Goal: Task Accomplishment & Management: Use online tool/utility

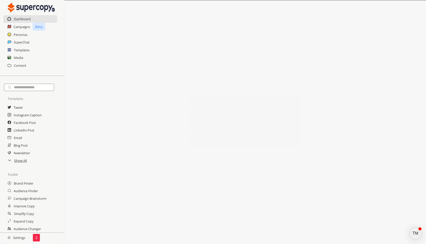
click at [36, 235] on p "2" at bounding box center [36, 237] width 2 height 4
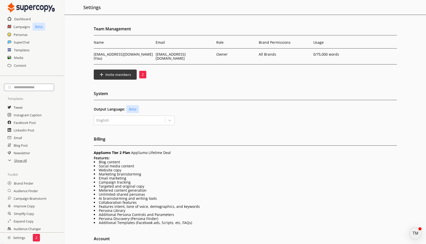
click at [143, 72] on p "2" at bounding box center [143, 74] width 2 height 4
click at [35, 236] on p "2" at bounding box center [36, 237] width 2 height 4
click at [37, 237] on div "2" at bounding box center [36, 238] width 7 height 8
click at [35, 235] on p "2" at bounding box center [36, 237] width 2 height 4
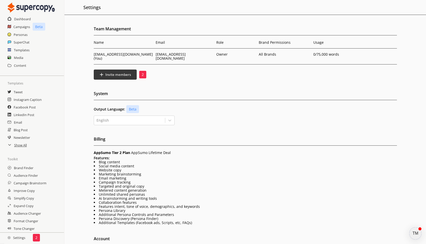
click at [12, 237] on h2 "Settings" at bounding box center [16, 237] width 33 height 10
click at [10, 237] on img at bounding box center [9, 237] width 3 height 3
click at [18, 21] on h2 "Dashboard" at bounding box center [22, 19] width 17 height 8
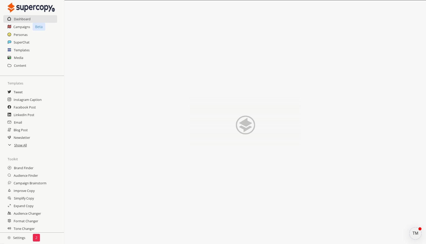
click at [416, 233] on div "TM" at bounding box center [415, 233] width 12 height 12
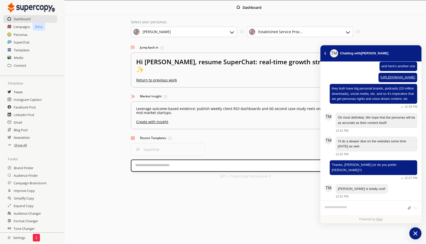
scroll to position [1, 0]
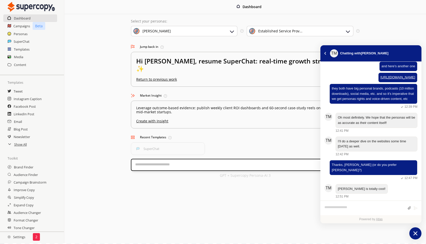
click at [416, 232] on icon "atlas-launcher" at bounding box center [415, 233] width 4 height 4
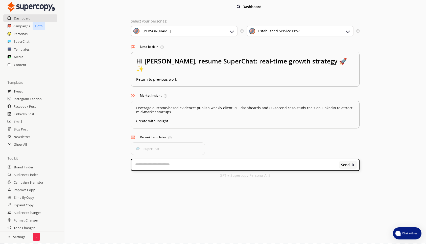
scroll to position [0, 0]
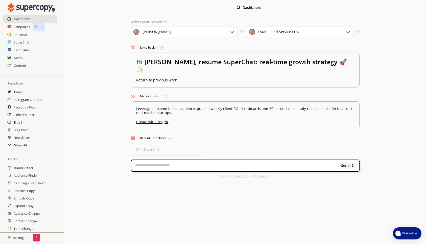
click at [232, 32] on img at bounding box center [232, 32] width 6 height 6
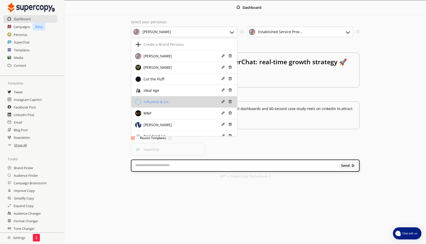
scroll to position [29, 0]
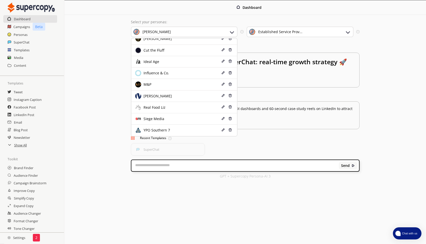
click at [77, 43] on div "Dashboard Select your personas: [PERSON_NAME] Create a Brand Persona [PERSON_NA…" at bounding box center [244, 91] width 361 height 183
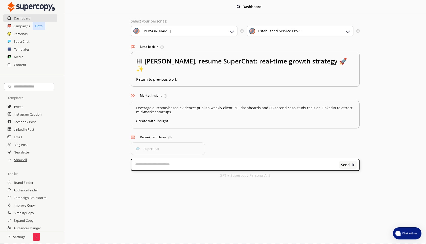
scroll to position [0, 0]
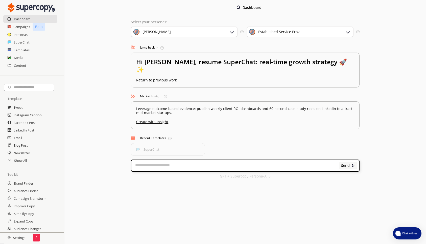
click at [225, 31] on div "[PERSON_NAME]" at bounding box center [184, 32] width 107 height 11
click at [376, 38] on div "Dashboard Select your personas: [PERSON_NAME] Select the brand persona you want…" at bounding box center [244, 91] width 361 height 183
click at [24, 35] on h2 "Personas" at bounding box center [21, 35] width 14 height 8
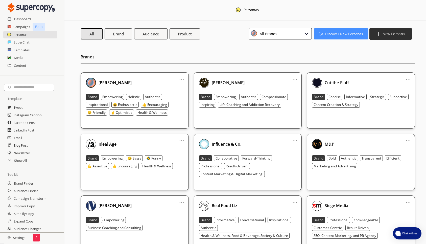
click at [388, 35] on b "New Persona" at bounding box center [393, 33] width 22 height 5
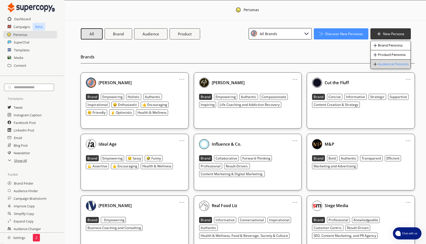
click at [386, 62] on li "Audience Persona" at bounding box center [390, 64] width 40 height 9
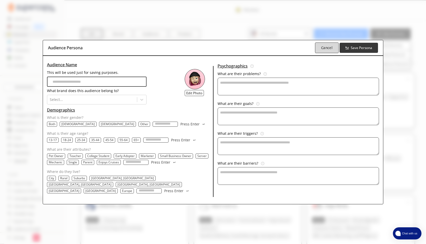
click at [327, 48] on b "Cancel" at bounding box center [326, 47] width 11 height 5
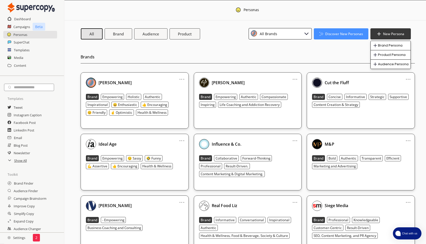
click at [288, 37] on div "All Brands" at bounding box center [279, 33] width 63 height 11
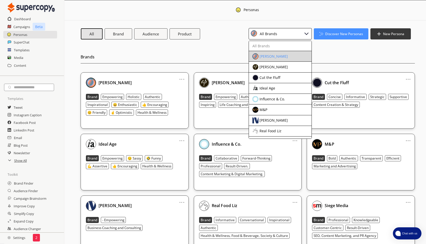
click at [278, 58] on div "[PERSON_NAME]" at bounding box center [275, 56] width 47 height 6
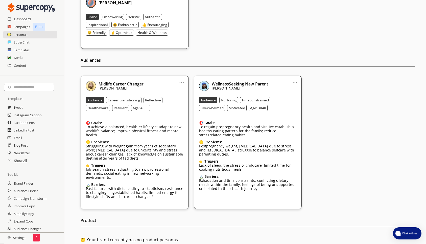
scroll to position [89, 0]
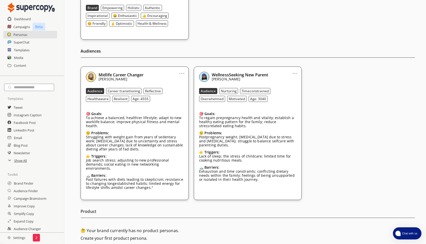
click at [182, 73] on link "..." at bounding box center [181, 71] width 5 height 4
click at [178, 101] on li "Remove" at bounding box center [175, 100] width 29 height 9
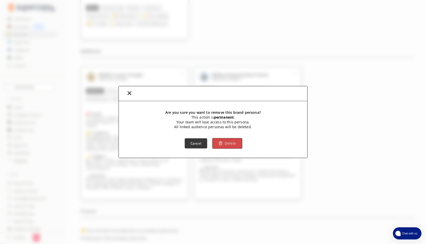
click at [220, 142] on img "button" at bounding box center [220, 143] width 4 height 4
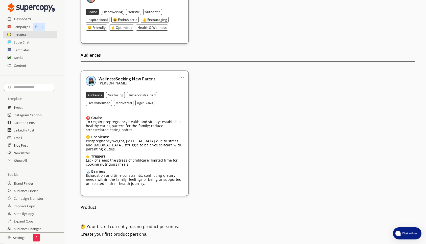
click at [184, 77] on link "..." at bounding box center [181, 75] width 5 height 4
click at [177, 103] on li "Remove" at bounding box center [175, 104] width 29 height 9
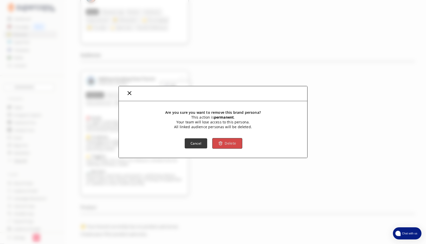
click at [226, 142] on b "Delete" at bounding box center [229, 143] width 11 height 5
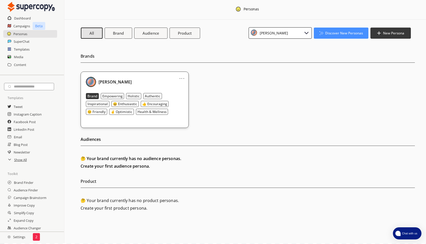
scroll to position [0, 0]
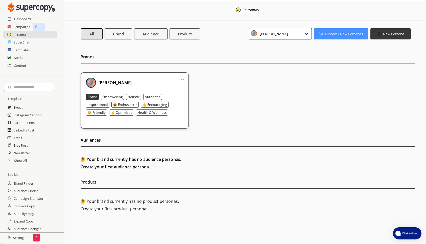
click at [180, 79] on link "..." at bounding box center [181, 77] width 5 height 4
click at [230, 84] on div "... Edit Duplicate Remove [PERSON_NAME] Brand Empowering Holistic Authentic Ins…" at bounding box center [248, 100] width 334 height 56
click at [392, 37] on button "New Persona" at bounding box center [390, 34] width 42 height 12
click at [390, 65] on li "Audience Persona" at bounding box center [390, 64] width 40 height 9
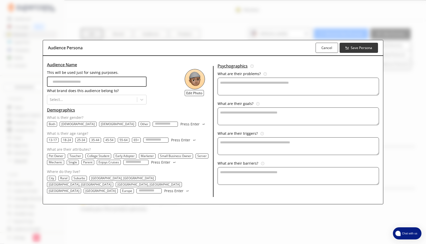
scroll to position [1, 0]
click at [326, 49] on b "Cancel" at bounding box center [326, 47] width 11 height 5
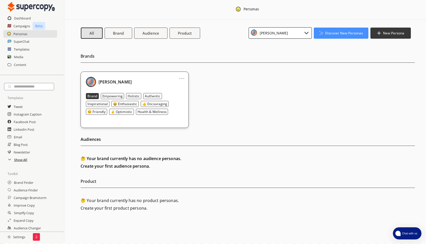
click at [23, 161] on h2 "Show All" at bounding box center [20, 160] width 13 height 8
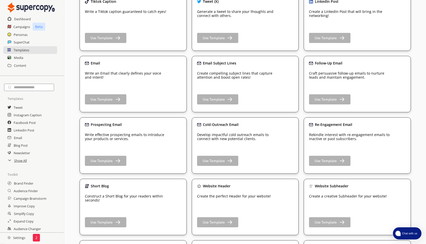
scroll to position [39, 0]
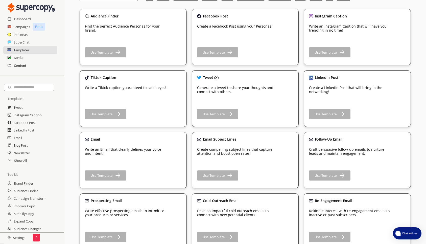
click at [18, 66] on h2 "Content" at bounding box center [20, 66] width 12 height 8
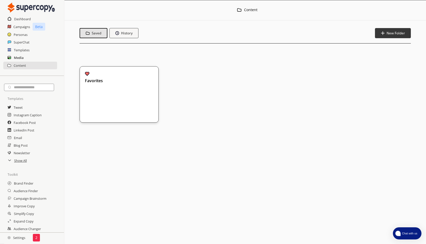
click at [23, 59] on h2 "Media" at bounding box center [19, 58] width 10 height 8
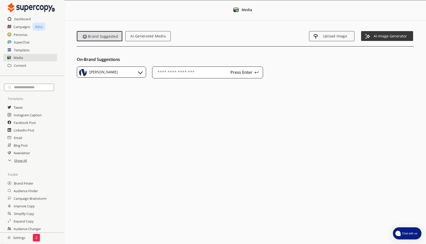
click at [33, 53] on div "Templates" at bounding box center [32, 50] width 64 height 8
click at [26, 48] on h2 "Templates" at bounding box center [22, 50] width 16 height 8
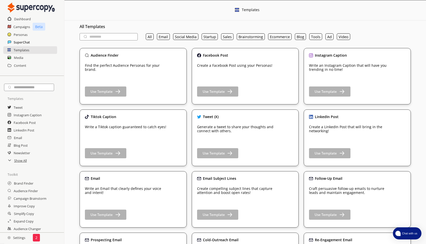
click at [16, 42] on h2 "SuperChat" at bounding box center [22, 42] width 16 height 8
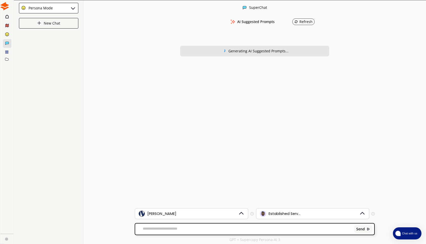
click at [8, 24] on icon at bounding box center [7, 25] width 3 height 3
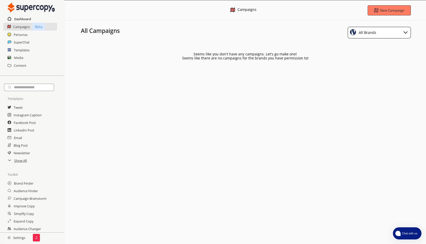
click at [31, 19] on div "Dashboard" at bounding box center [32, 19] width 64 height 8
click at [25, 19] on h2 "Dashboard" at bounding box center [22, 19] width 17 height 8
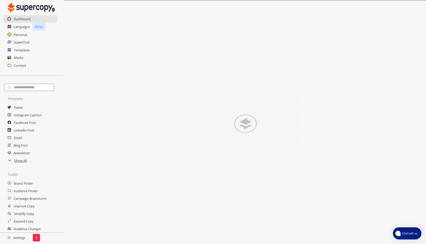
click at [19, 238] on h2 "Settings" at bounding box center [16, 237] width 33 height 10
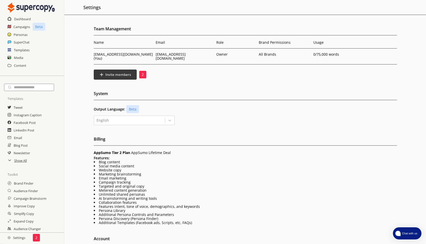
click at [254, 160] on li "Blog content" at bounding box center [245, 162] width 303 height 4
click at [403, 231] on span "Chat with us" at bounding box center [409, 233] width 18 height 4
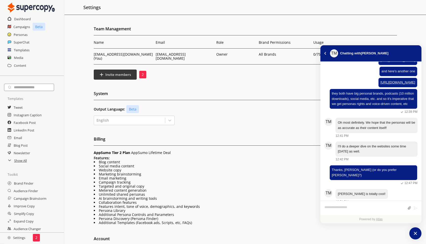
scroll to position [970, 0]
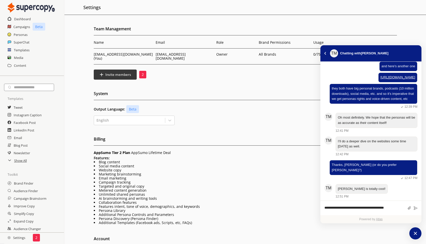
type textarea "**********"
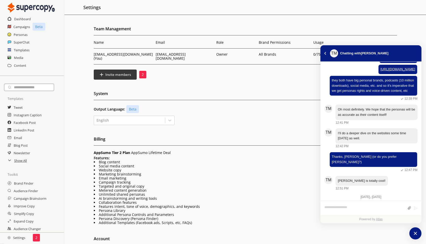
scroll to position [1007, 0]
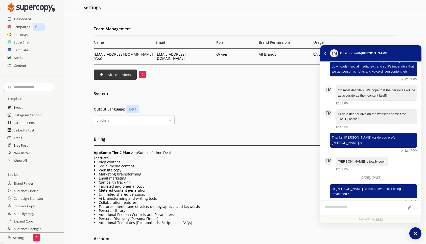
click at [21, 18] on h2 "Dashboard" at bounding box center [22, 19] width 17 height 8
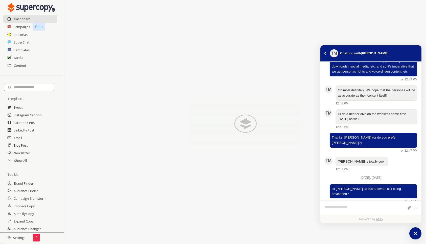
click at [350, 208] on textarea "atlas-composer" at bounding box center [364, 208] width 80 height 7
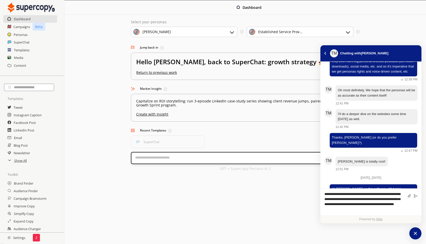
type textarea "**********"
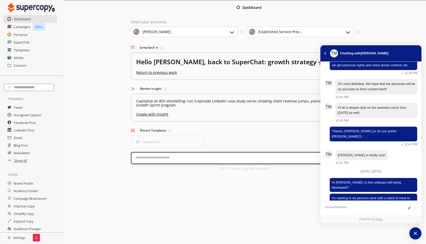
scroll to position [1032, 0]
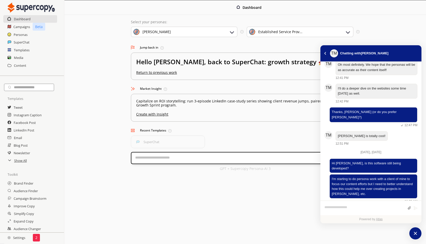
click at [386, 28] on div "Dashboard Select your personas: [PERSON_NAME] Select the brand persona you want…" at bounding box center [244, 87] width 361 height 175
